Goal: Task Accomplishment & Management: Manage account settings

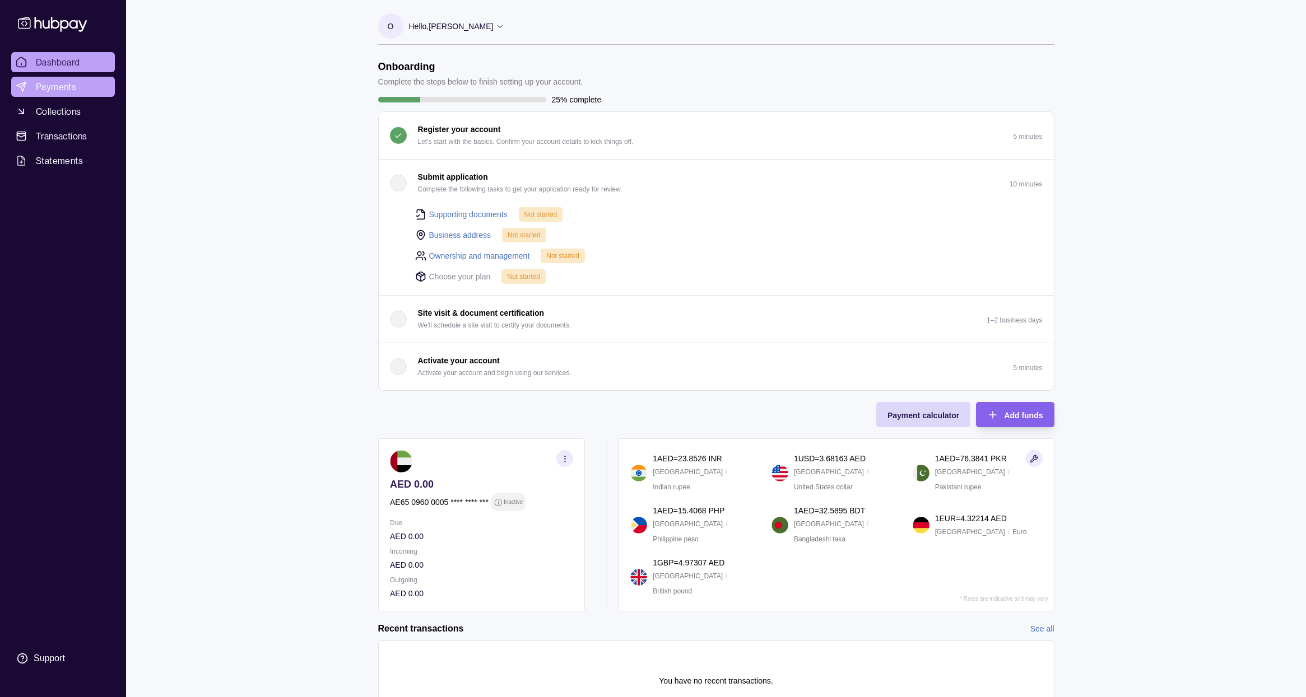
click at [51, 84] on span "Payments" at bounding box center [56, 86] width 40 height 13
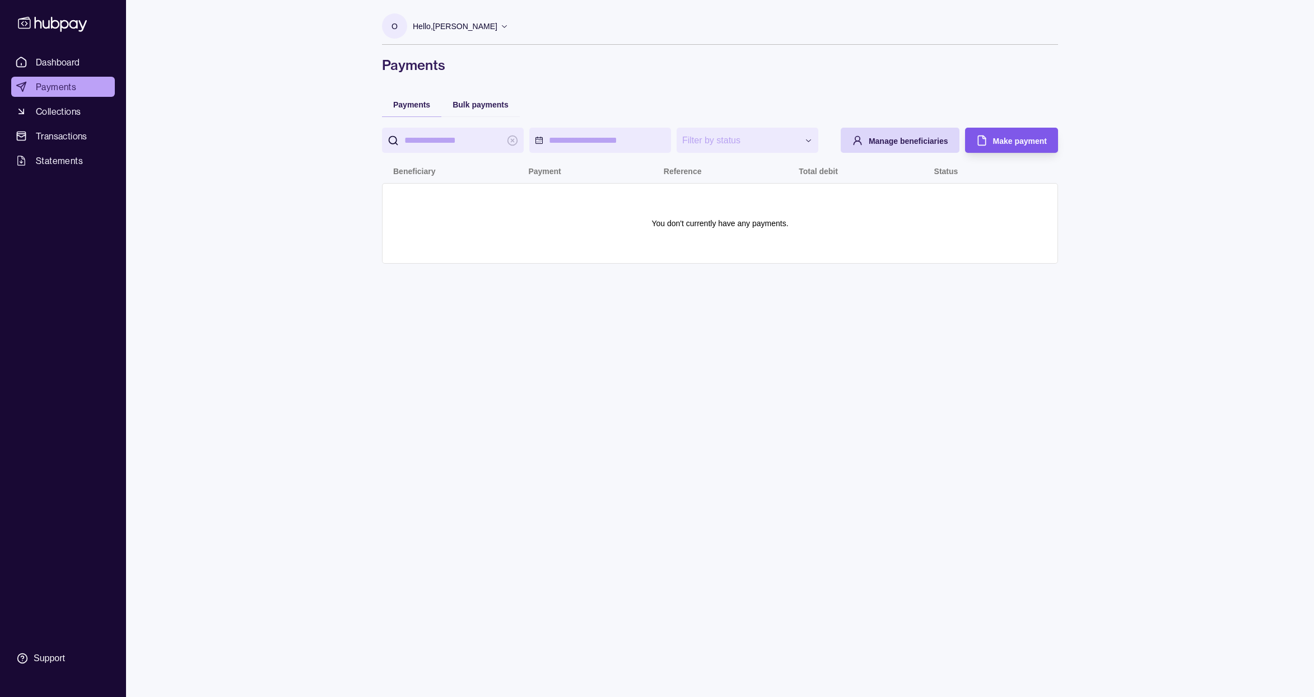
click at [1012, 142] on span "Make payment" at bounding box center [1020, 141] width 54 height 9
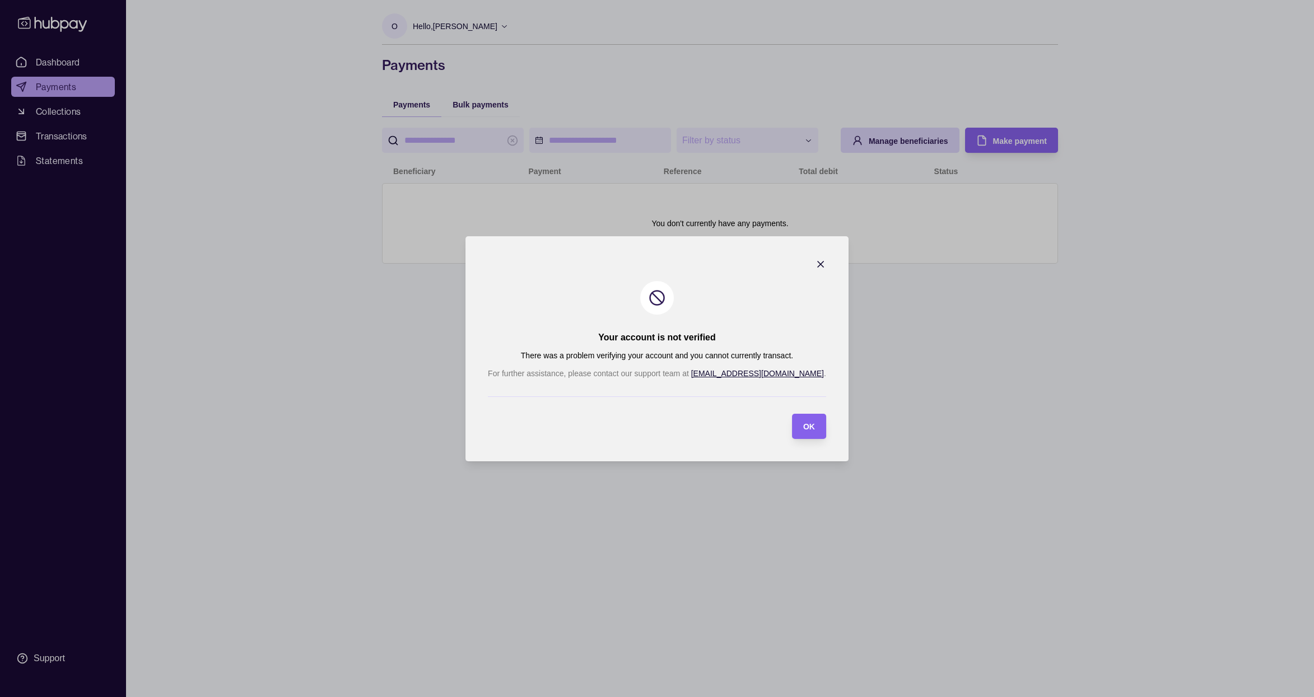
click at [815, 263] on icon "button" at bounding box center [820, 264] width 11 height 11
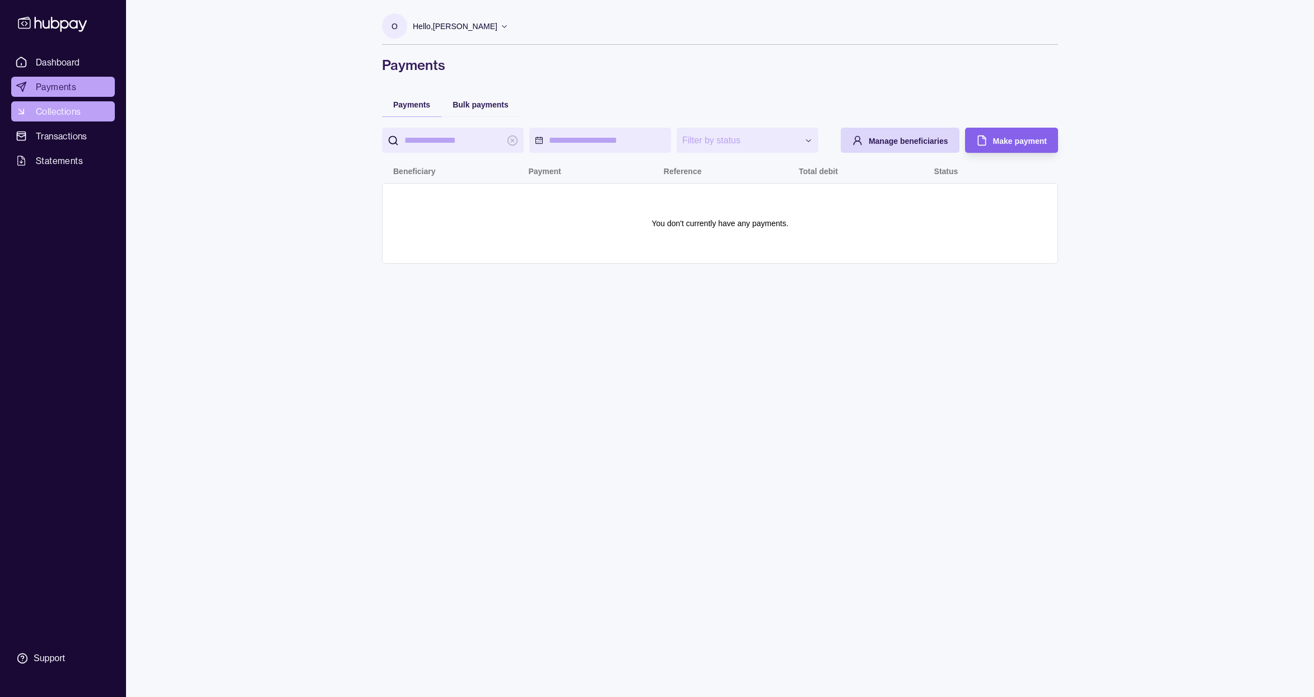
click at [55, 113] on span "Collections" at bounding box center [58, 111] width 45 height 13
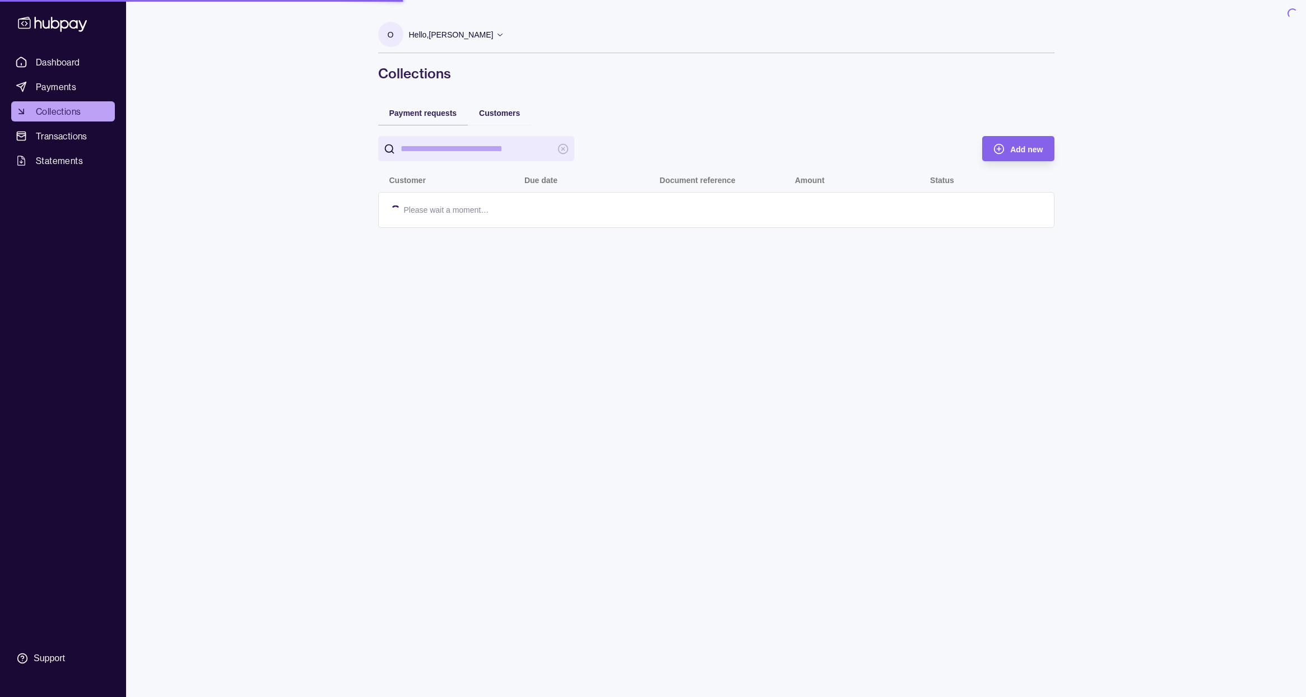
click at [50, 139] on span "Transactions" at bounding box center [62, 135] width 52 height 13
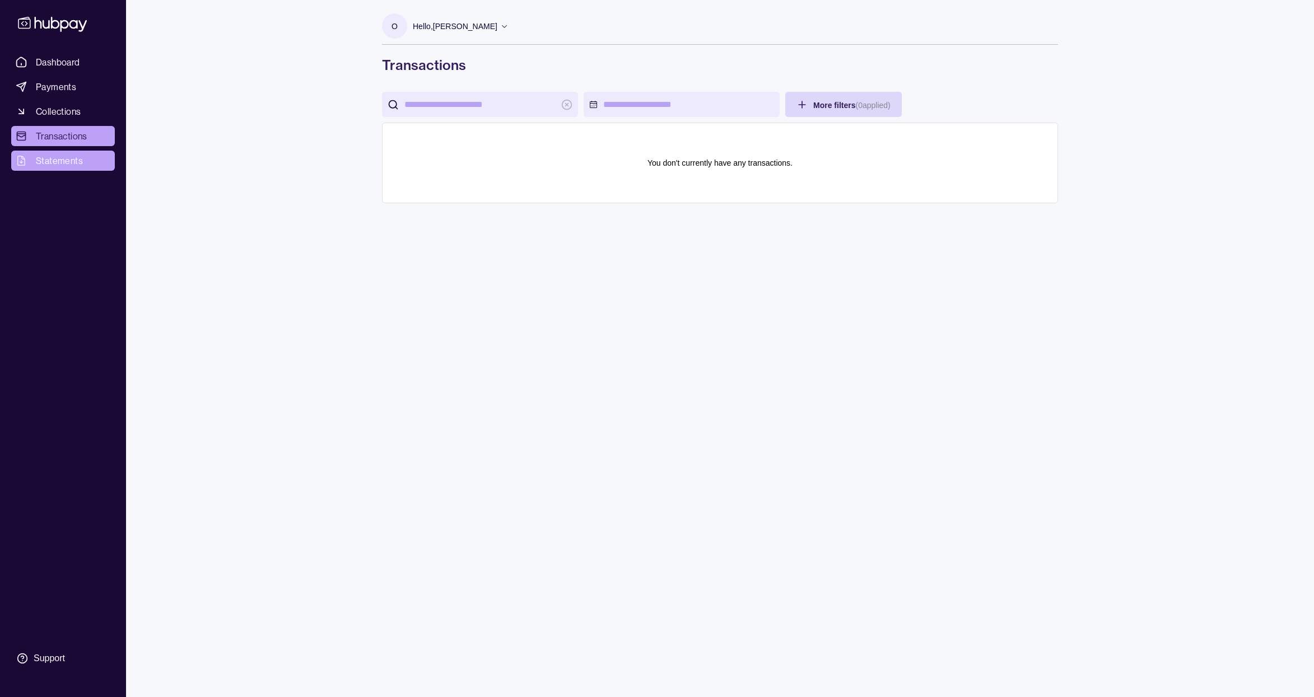
click at [47, 160] on span "Statements" at bounding box center [59, 160] width 47 height 13
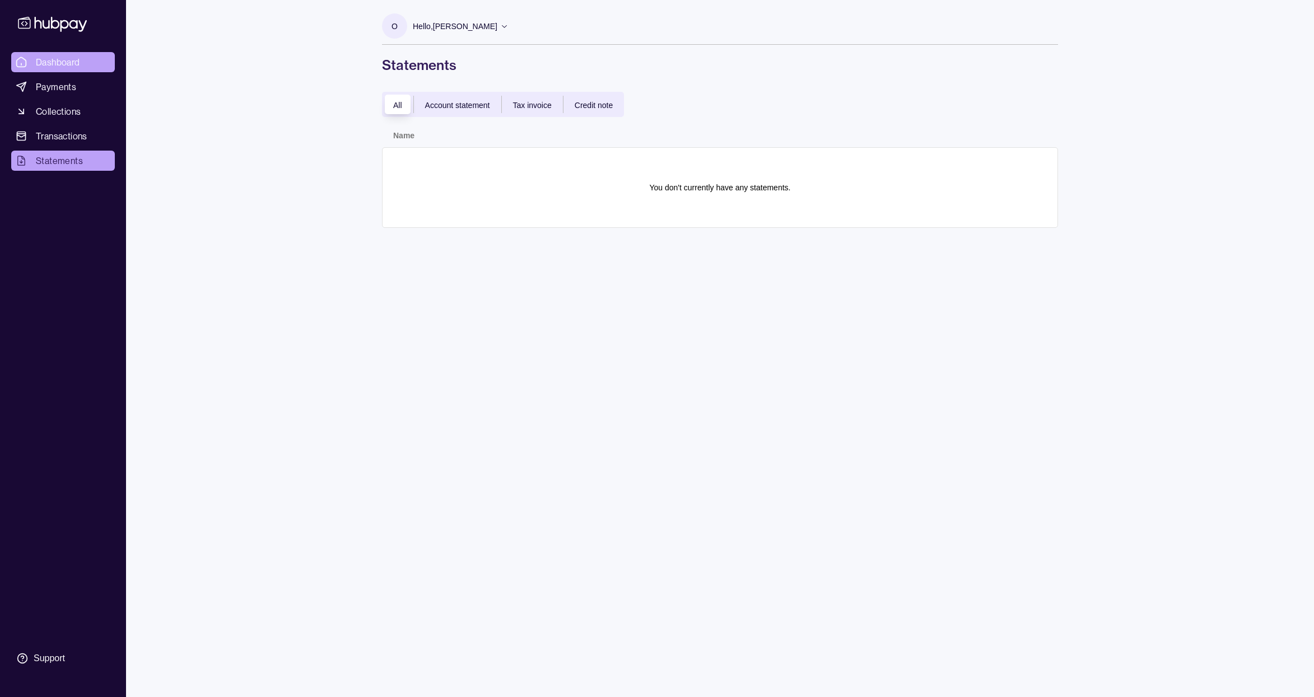
click at [50, 69] on link "Dashboard" at bounding box center [63, 62] width 104 height 20
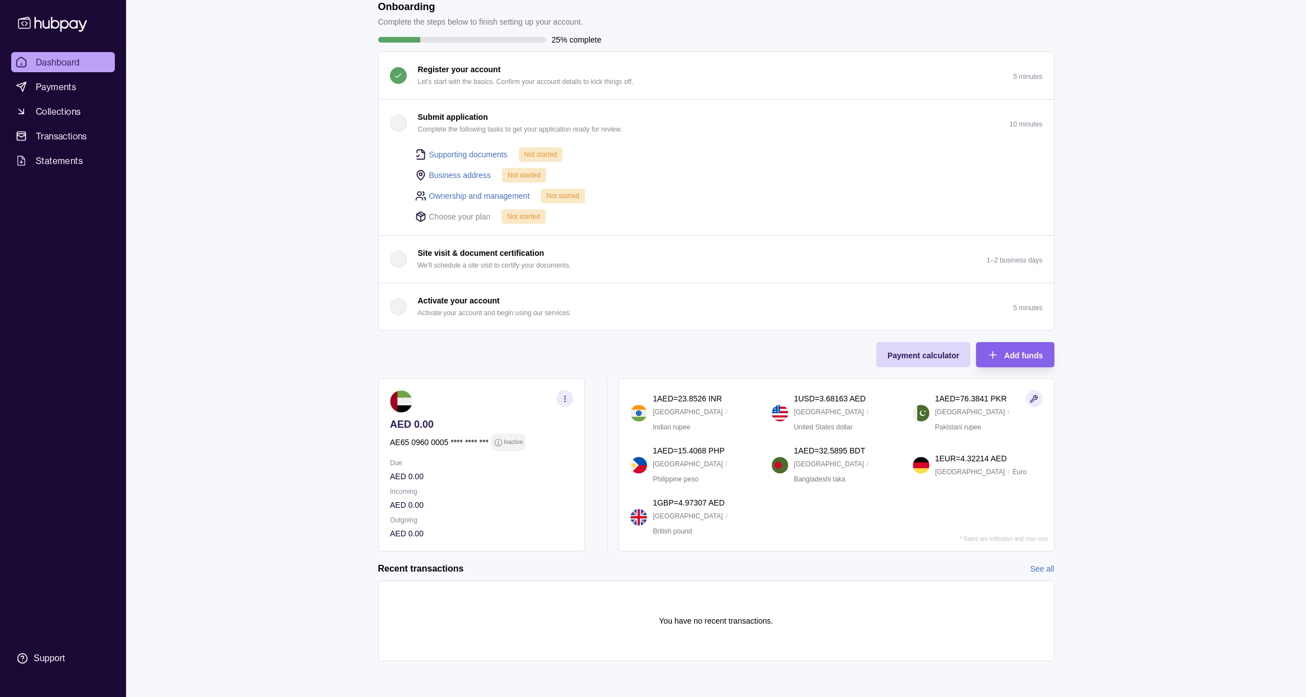
scroll to position [53, 0]
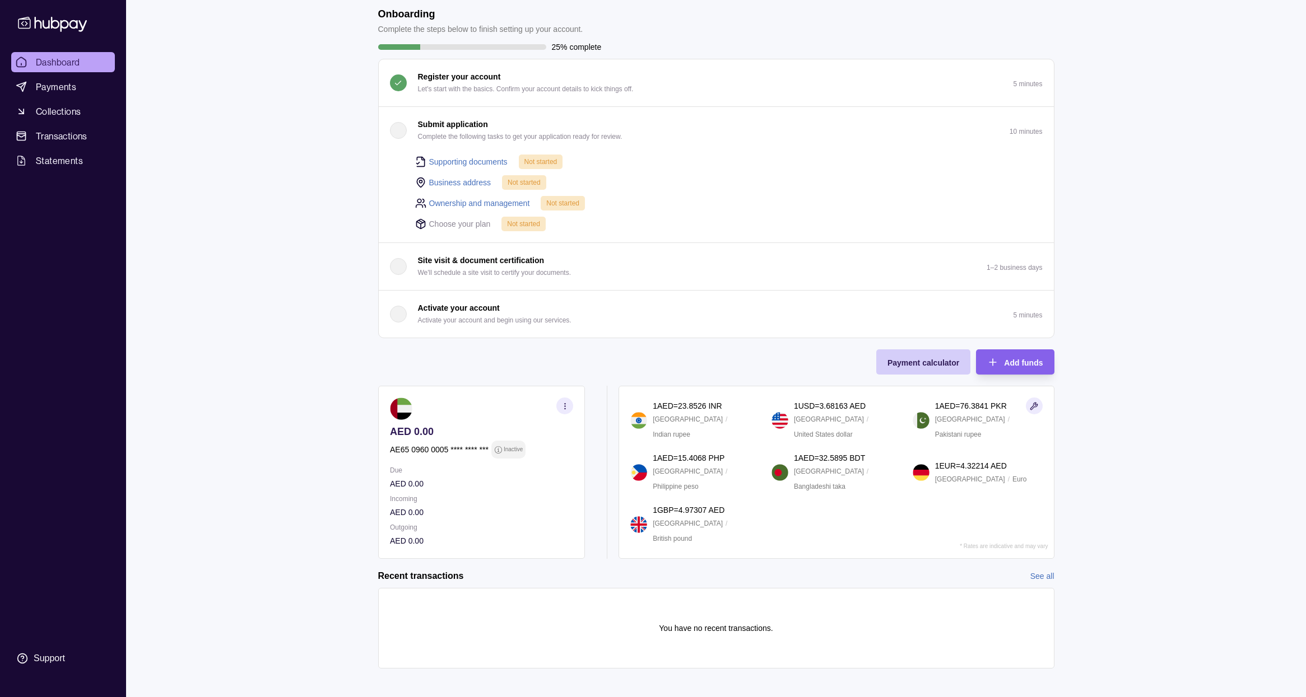
click at [936, 362] on span "Payment calculator" at bounding box center [923, 363] width 72 height 9
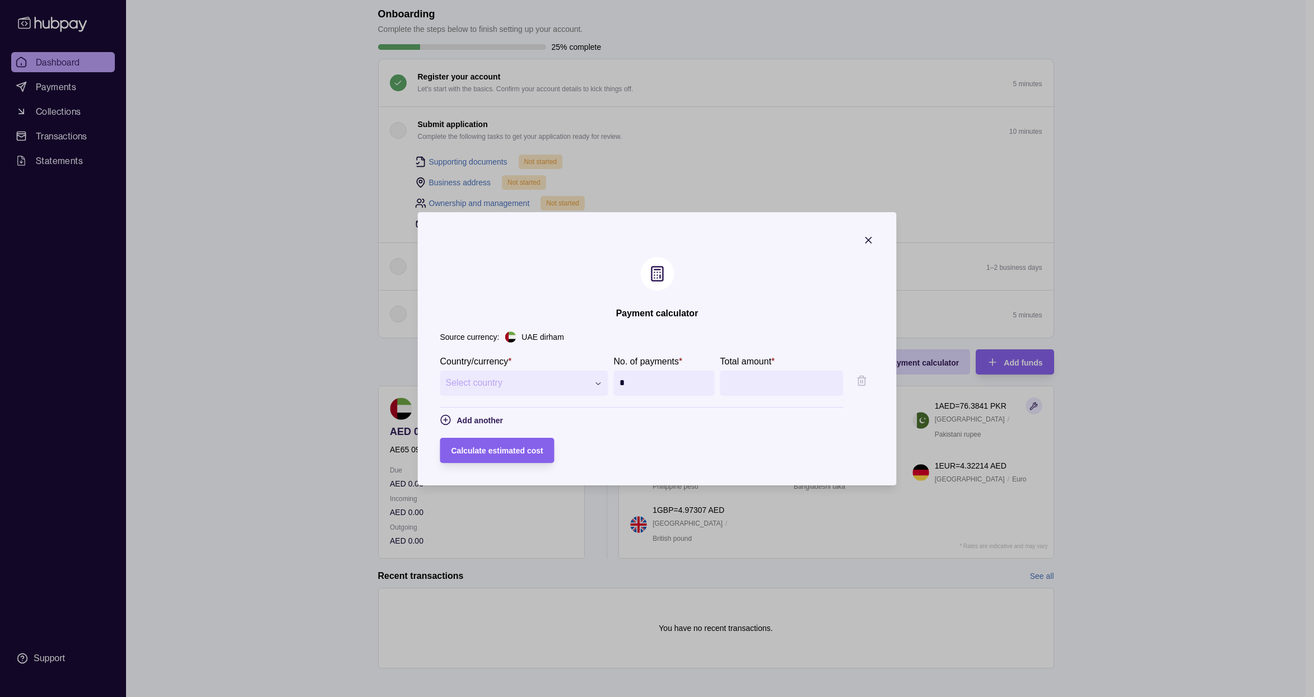
click at [869, 238] on icon "button" at bounding box center [868, 240] width 11 height 11
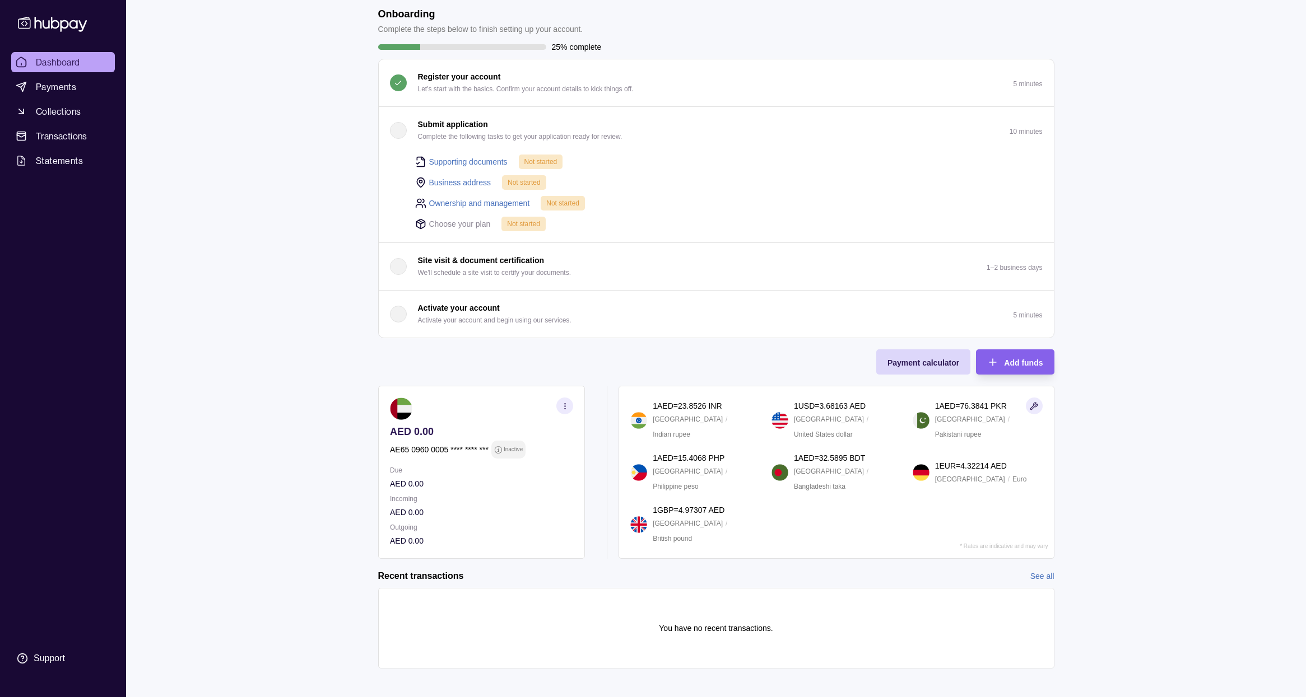
click at [468, 222] on p "Choose your plan" at bounding box center [460, 224] width 62 height 12
click at [514, 221] on span "Not started" at bounding box center [523, 224] width 33 height 8
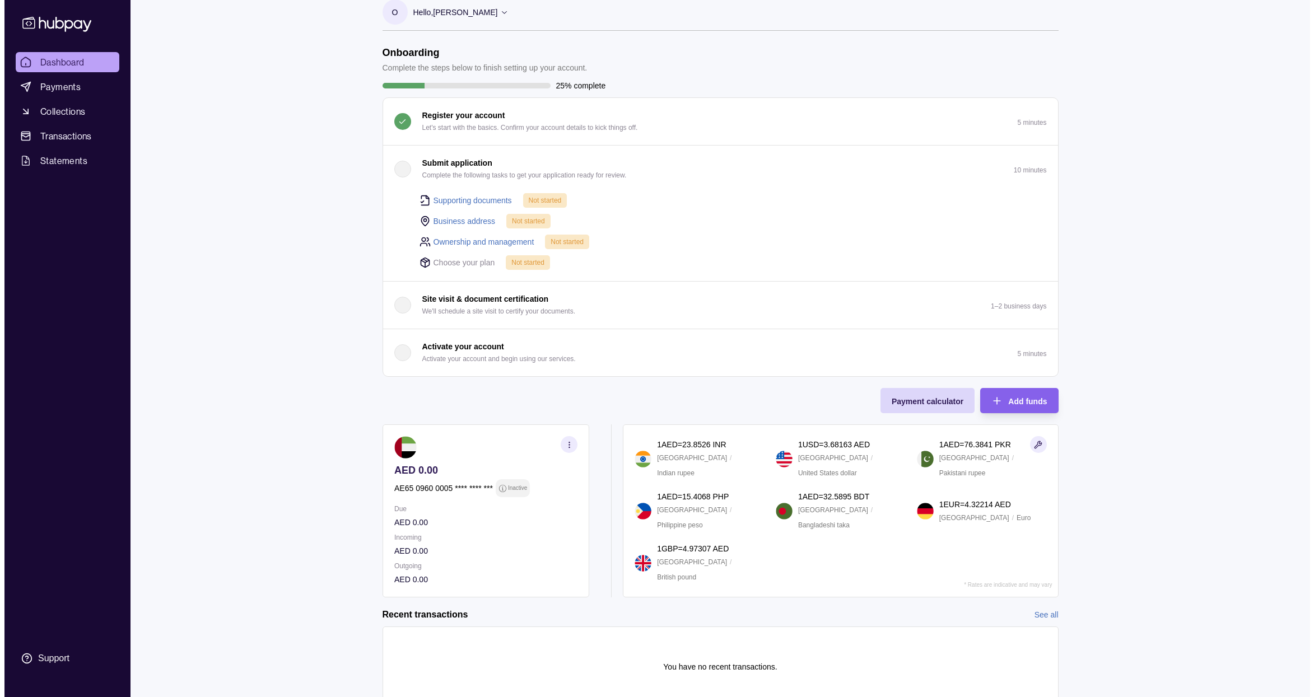
scroll to position [0, 0]
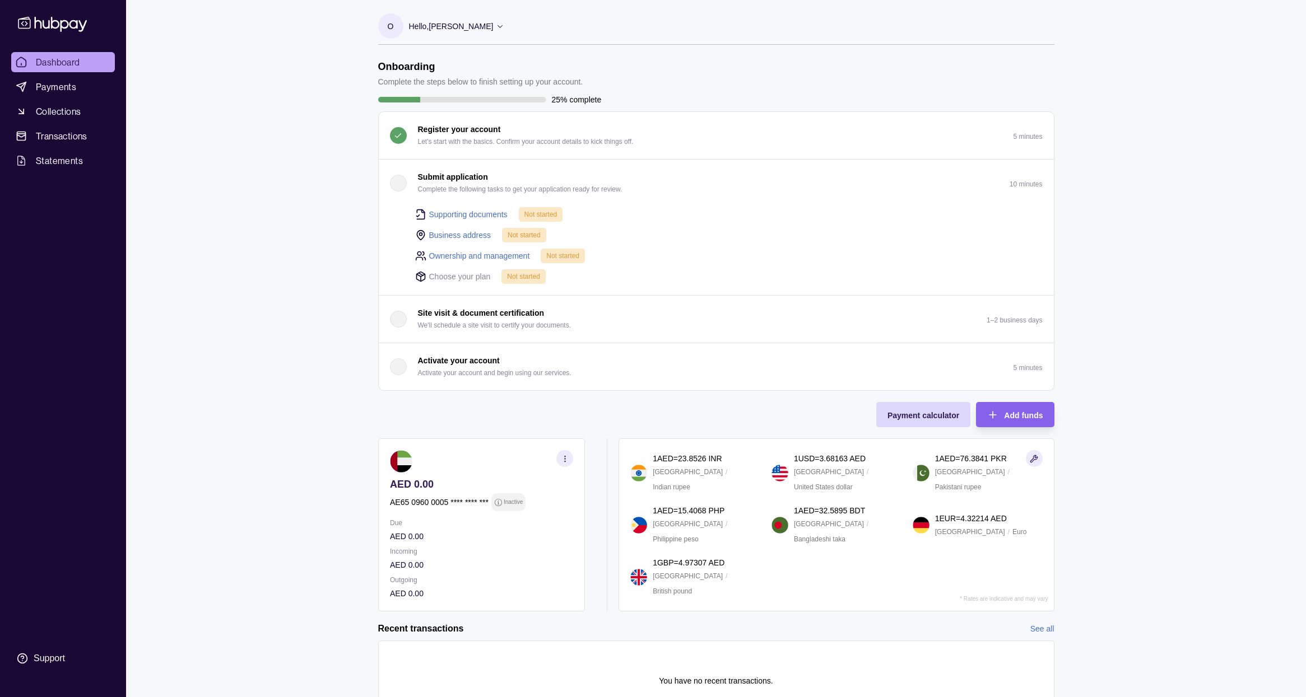
click at [505, 30] on div "Hello, [PERSON_NAME]" at bounding box center [457, 27] width 96 height 24
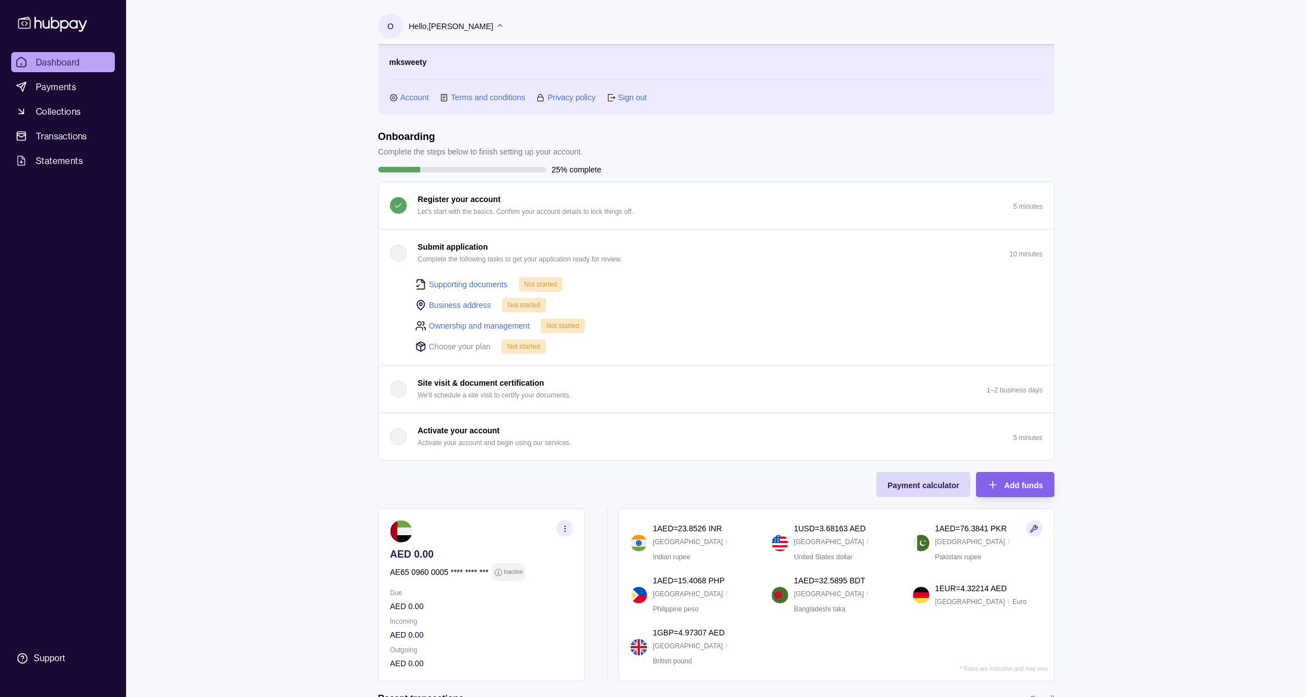
click at [640, 96] on link "Sign out" at bounding box center [632, 97] width 29 height 12
